Goal: Information Seeking & Learning: Check status

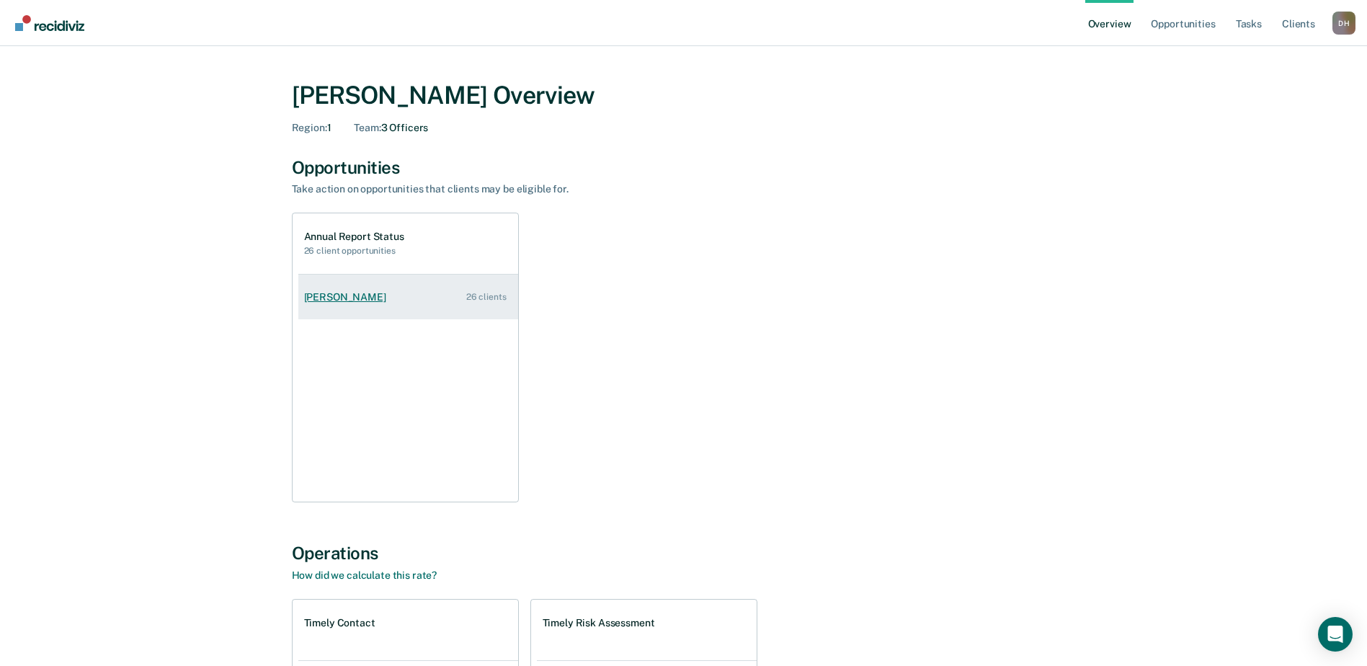
click at [334, 293] on div "[PERSON_NAME]" at bounding box center [348, 297] width 88 height 12
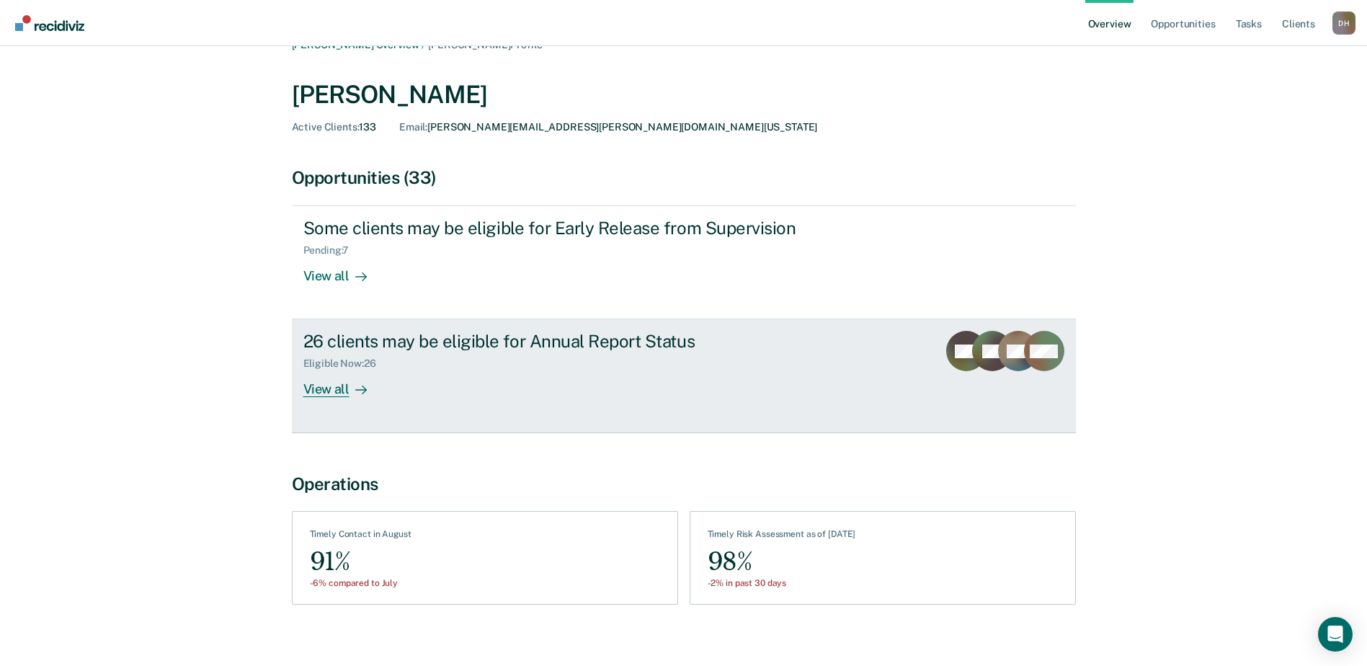
scroll to position [38, 0]
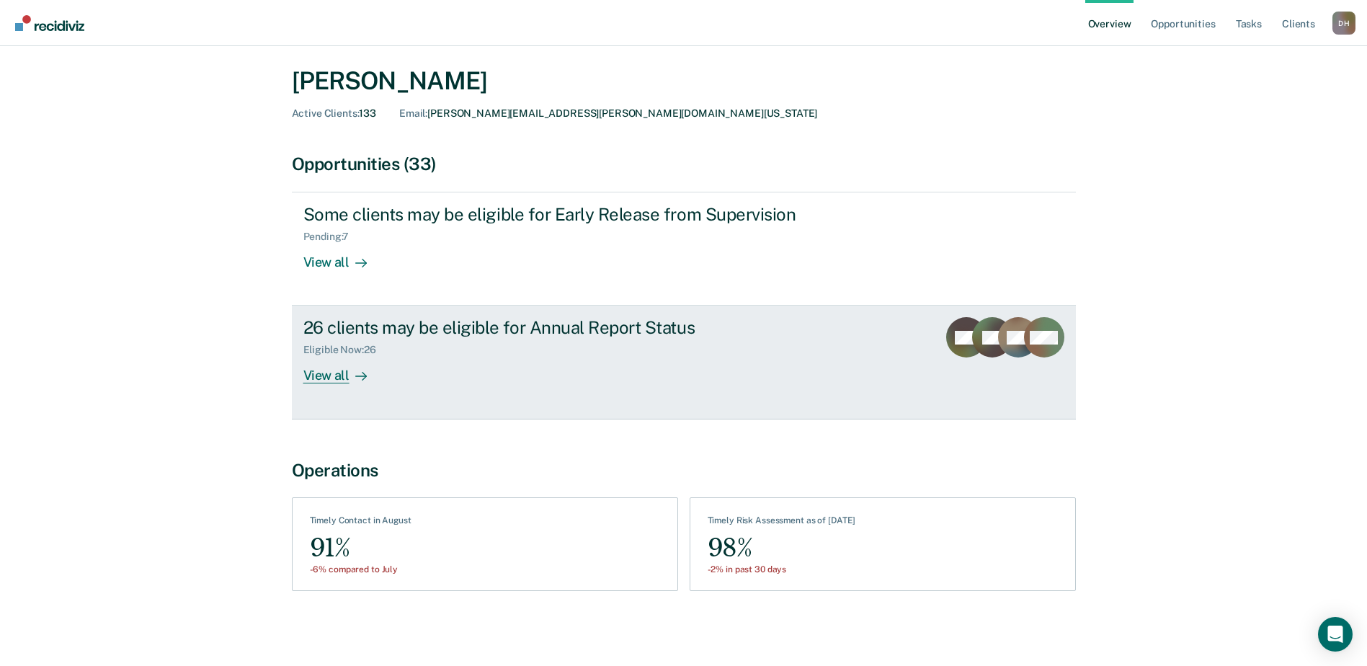
click at [331, 376] on div "View all" at bounding box center [343, 370] width 81 height 28
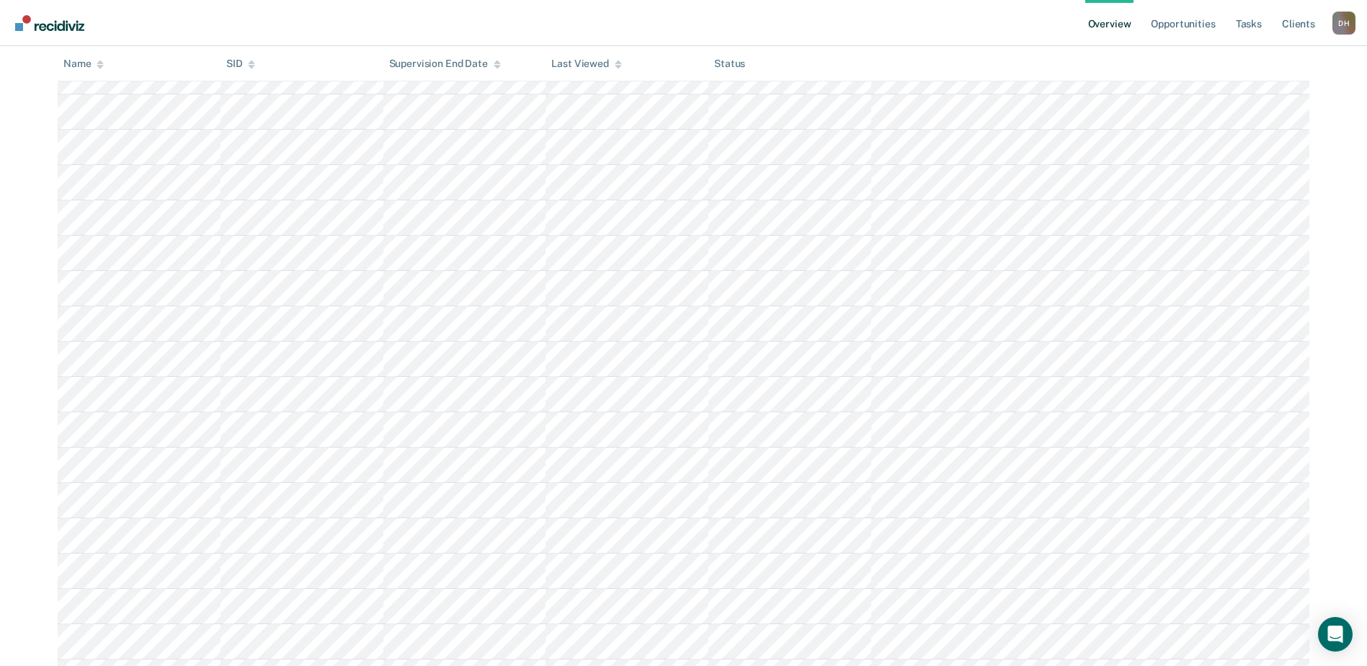
scroll to position [575, 0]
